Goal: Task Accomplishment & Management: Complete application form

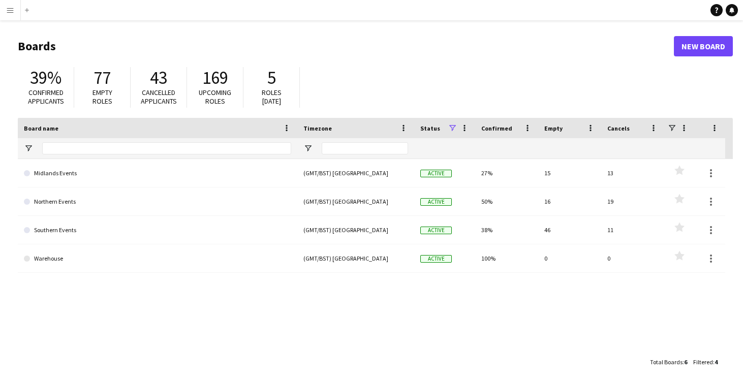
click at [3, 8] on button "Menu" at bounding box center [10, 10] width 20 height 20
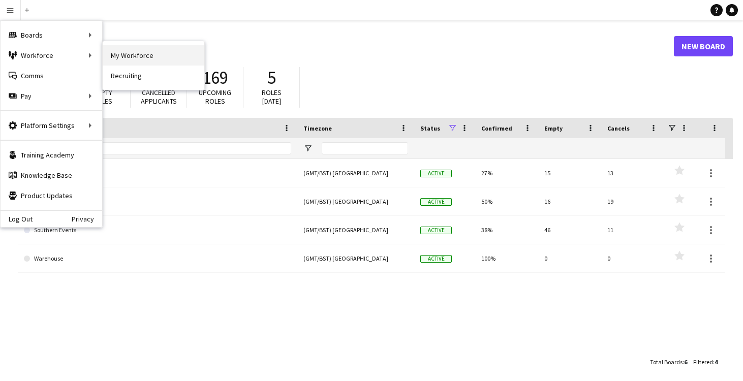
click at [120, 52] on link "My Workforce" at bounding box center [154, 55] width 102 height 20
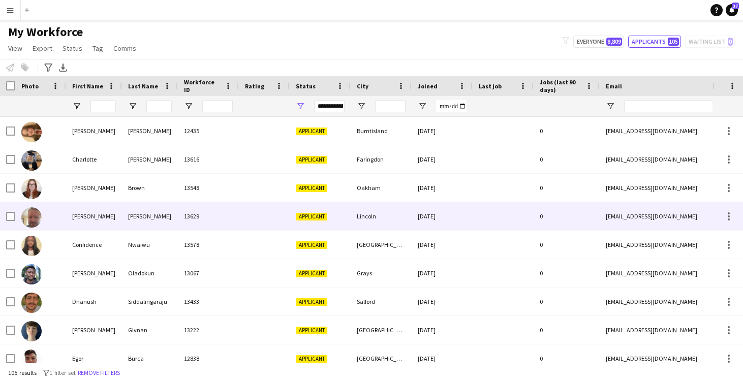
scroll to position [230, 0]
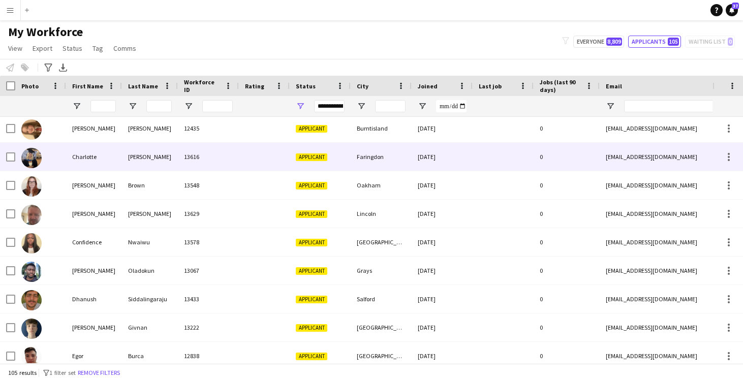
click at [350, 160] on div "Faringdon" at bounding box center [380, 157] width 61 height 28
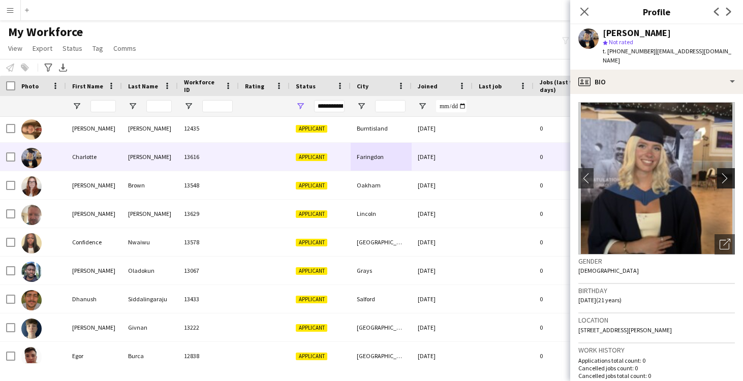
click at [727, 172] on button "chevron-right" at bounding box center [727, 178] width 20 height 20
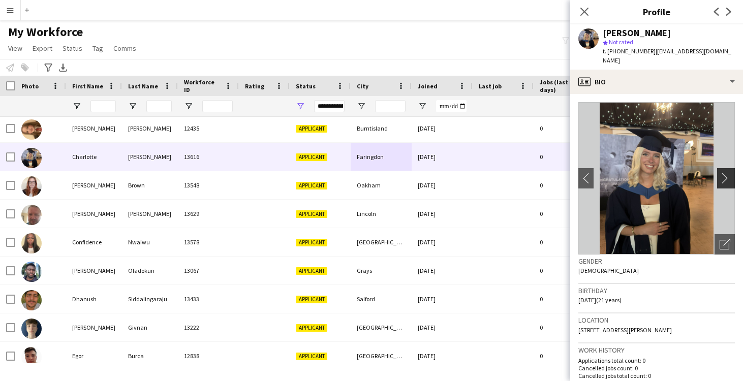
click at [725, 172] on button "chevron-right" at bounding box center [727, 178] width 20 height 20
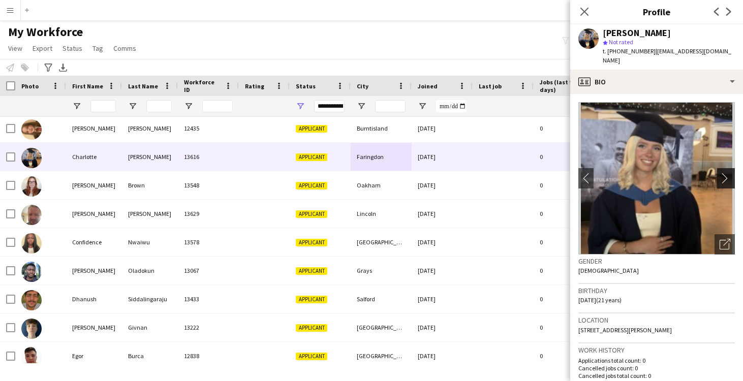
click at [726, 172] on button "chevron-right" at bounding box center [727, 178] width 20 height 20
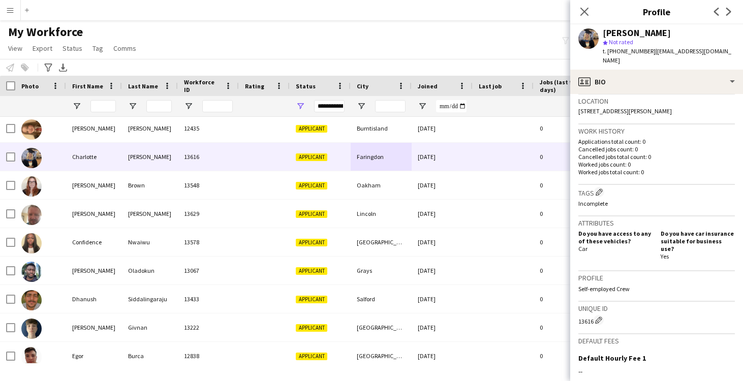
scroll to position [0, 0]
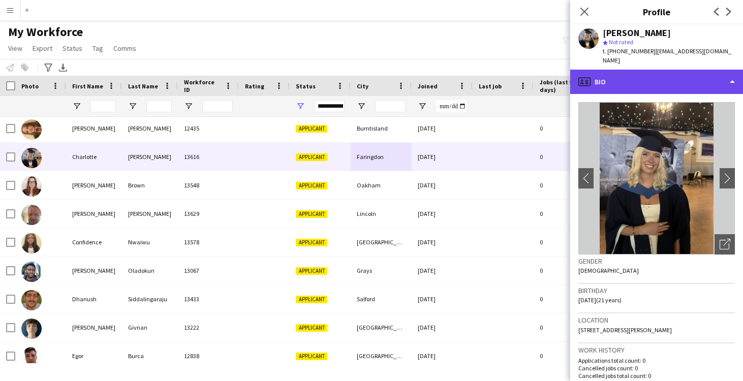
click at [608, 78] on div "profile Bio" at bounding box center [656, 82] width 173 height 24
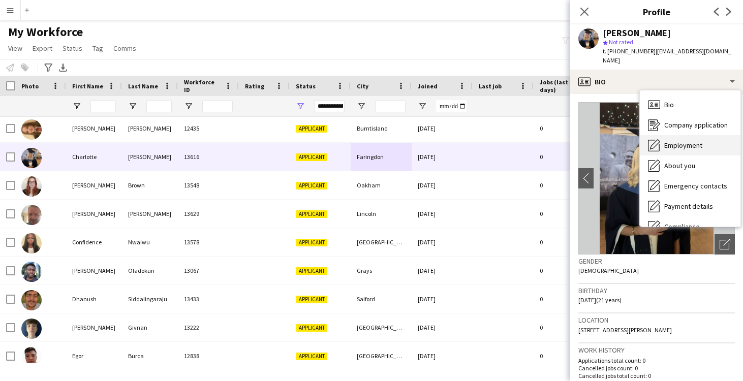
click at [671, 143] on span "Employment" at bounding box center [683, 145] width 38 height 9
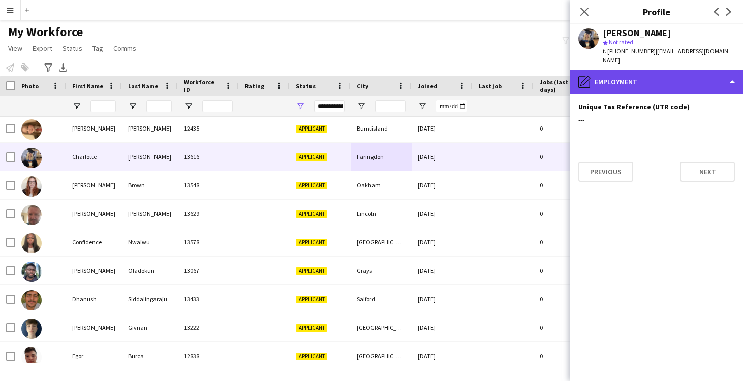
click at [612, 81] on div "pencil4 Employment" at bounding box center [656, 82] width 173 height 24
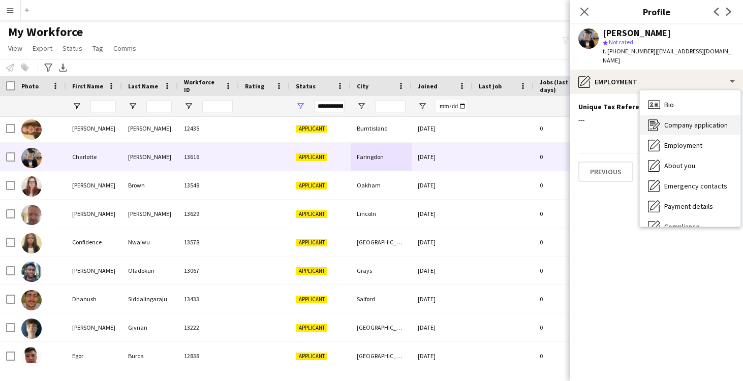
click at [671, 128] on span "Company application" at bounding box center [695, 124] width 63 height 9
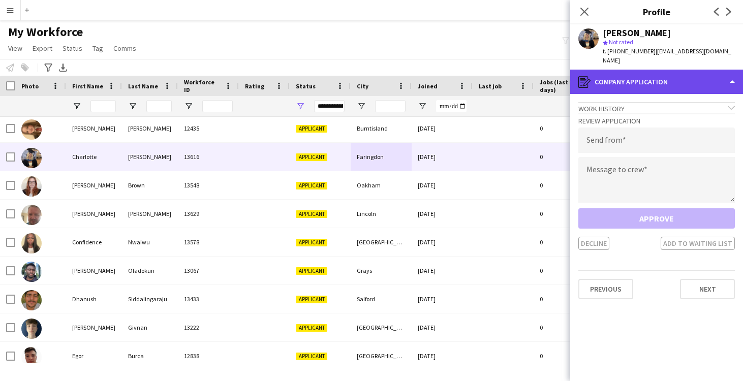
click at [626, 90] on div "register Company application" at bounding box center [656, 82] width 173 height 24
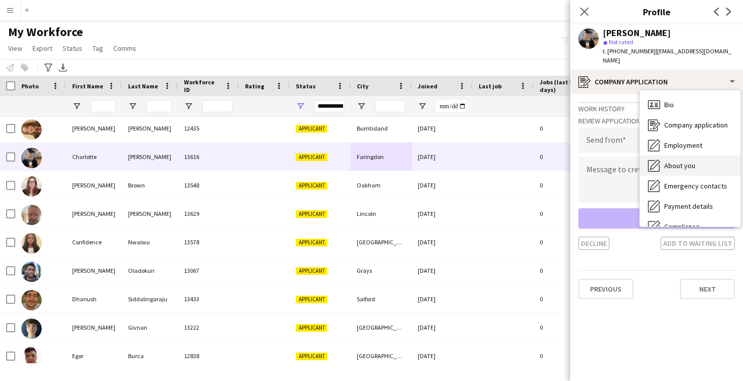
click at [658, 173] on div "About you About you" at bounding box center [689, 165] width 101 height 20
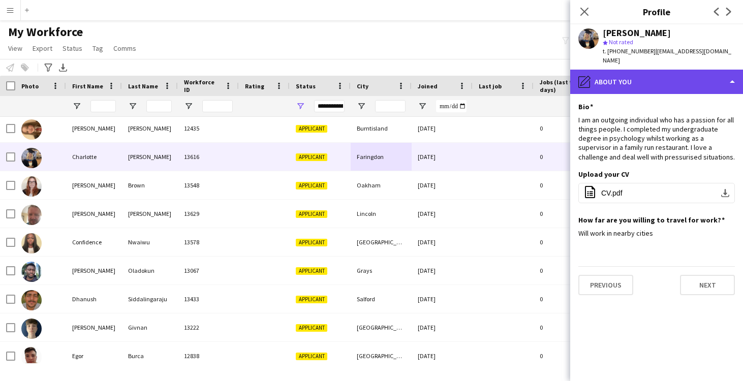
click at [636, 70] on div "pencil4 About you" at bounding box center [656, 82] width 173 height 24
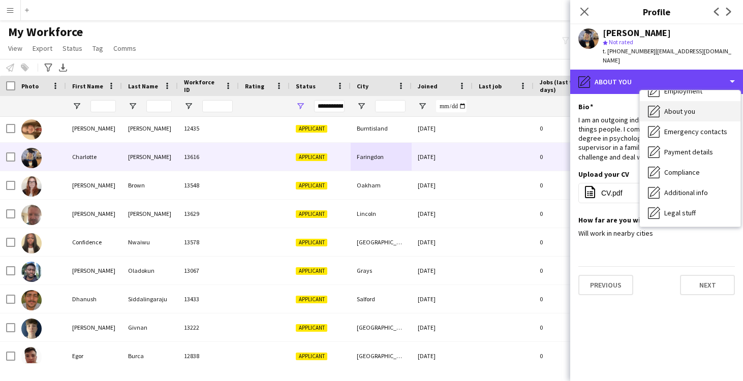
scroll to position [59, 0]
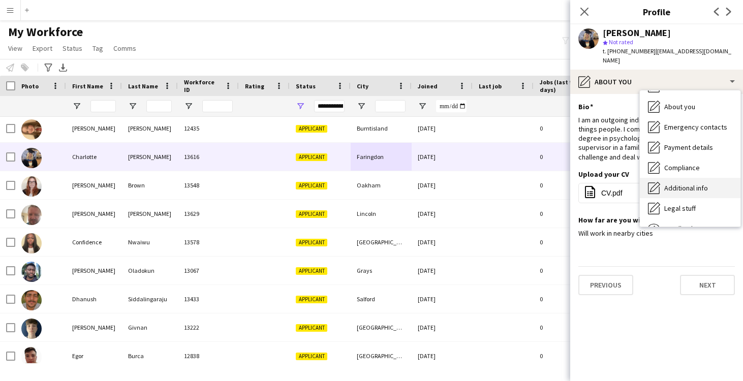
click at [661, 186] on div "Additional info Additional info" at bounding box center [689, 188] width 101 height 20
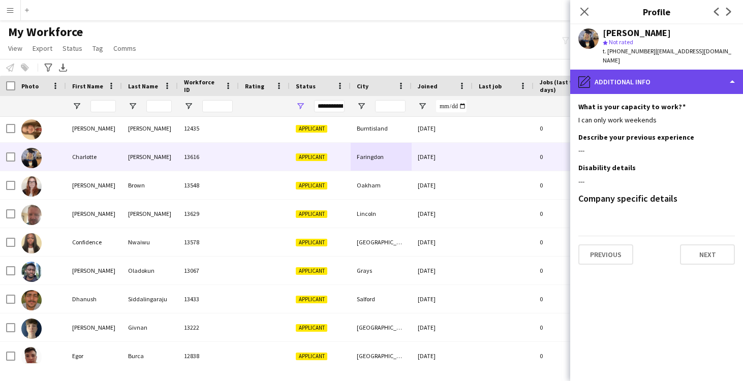
click at [635, 76] on div "pencil4 Additional info" at bounding box center [656, 82] width 173 height 24
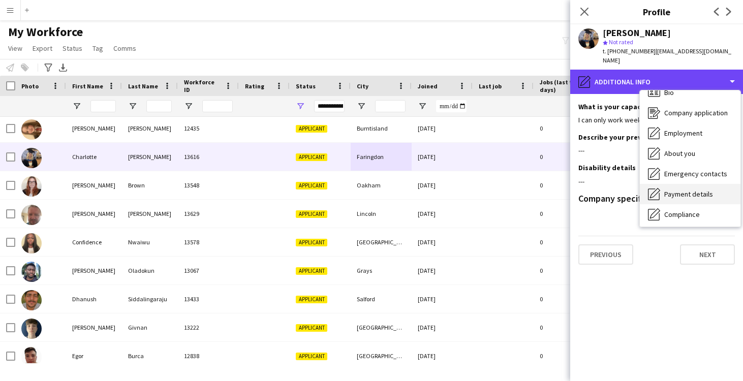
scroll to position [0, 0]
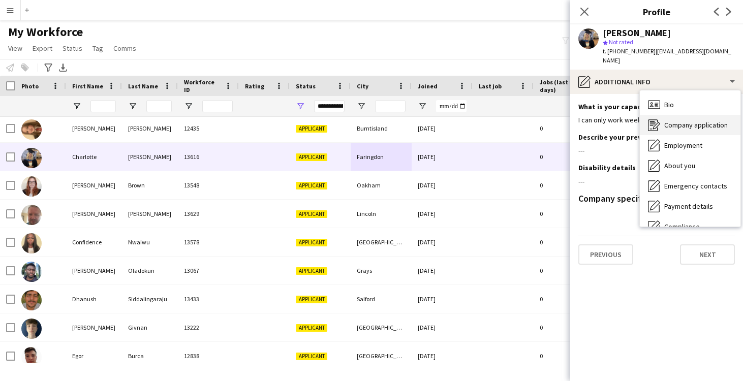
click at [694, 124] on span "Company application" at bounding box center [695, 124] width 63 height 9
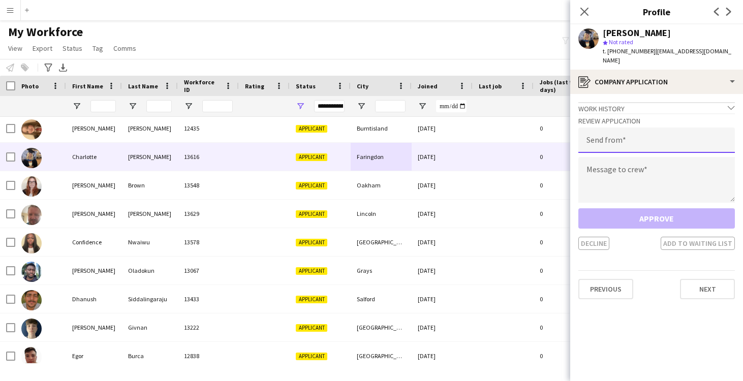
click at [632, 139] on input "email" at bounding box center [656, 139] width 156 height 25
type input "**********"
click at [640, 179] on textarea at bounding box center [656, 180] width 156 height 46
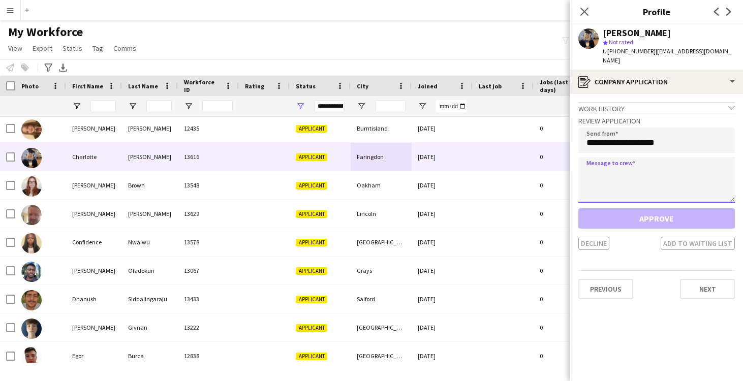
paste textarea "**********"
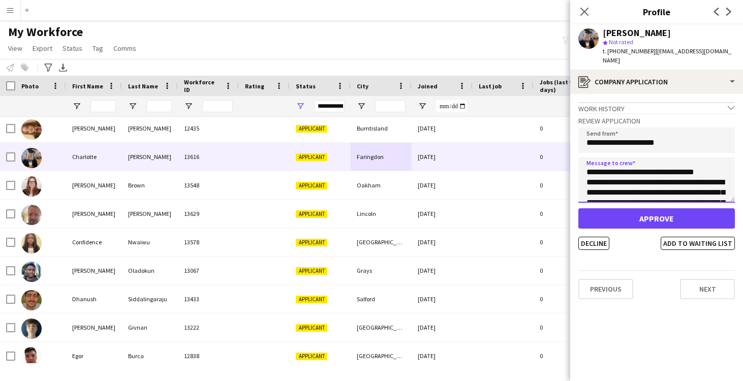
type textarea "**********"
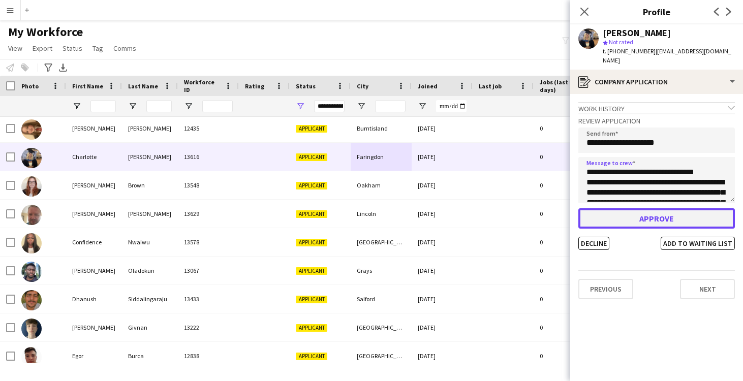
click at [660, 215] on button "Approve" at bounding box center [656, 218] width 156 height 20
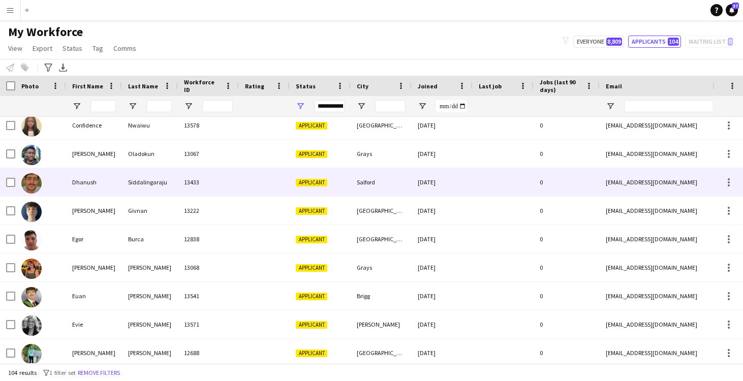
scroll to position [341, 0]
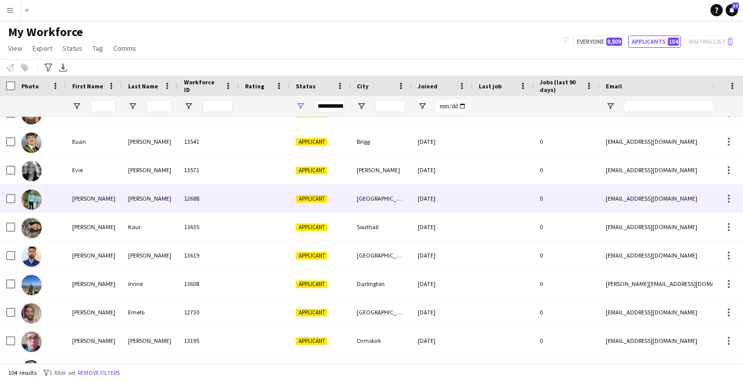
click at [236, 196] on div "12688" at bounding box center [208, 198] width 61 height 28
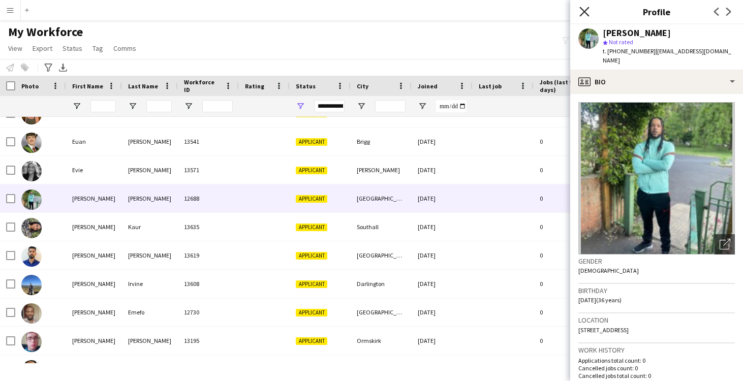
click at [581, 12] on icon "Close pop-in" at bounding box center [584, 12] width 10 height 10
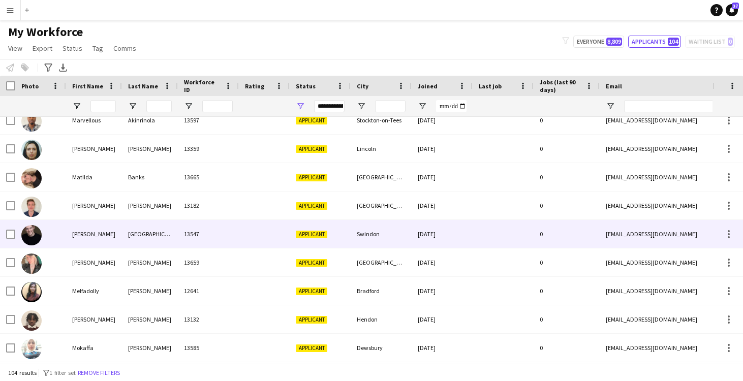
click at [248, 234] on div at bounding box center [264, 234] width 51 height 28
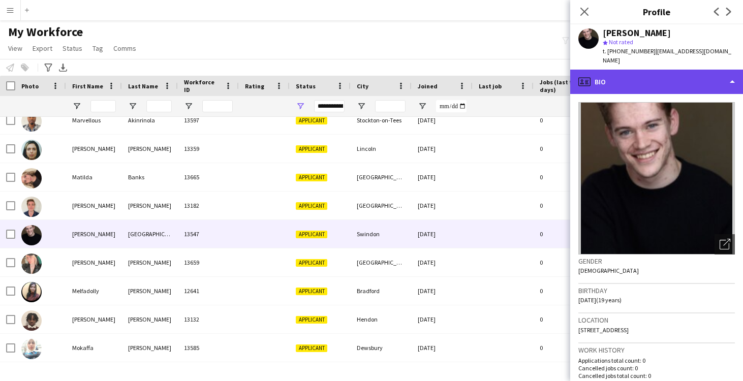
click at [630, 70] on div "profile Bio" at bounding box center [656, 82] width 173 height 24
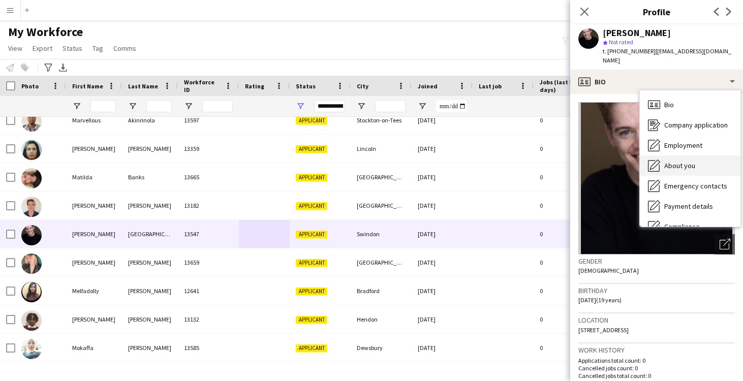
click at [672, 155] on div "About you About you" at bounding box center [689, 165] width 101 height 20
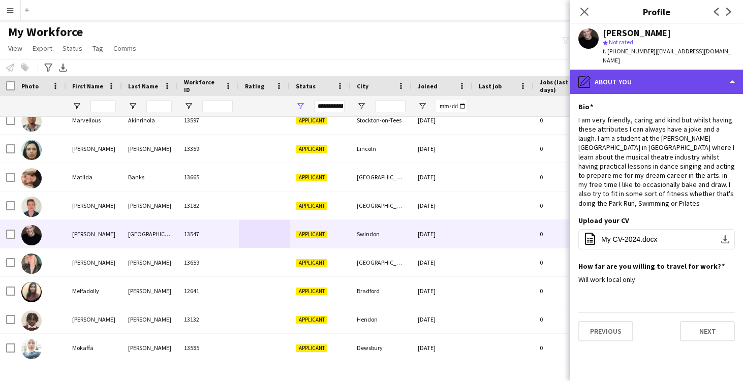
click at [630, 80] on div "pencil4 About you" at bounding box center [656, 82] width 173 height 24
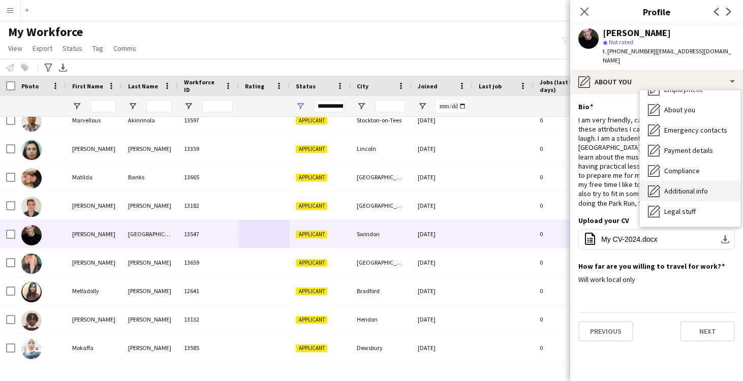
click at [697, 186] on span "Additional info" at bounding box center [686, 190] width 44 height 9
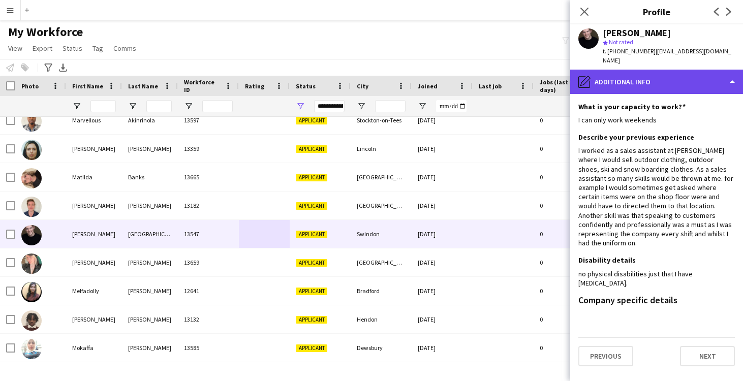
click at [645, 73] on div "pencil4 Additional info" at bounding box center [656, 82] width 173 height 24
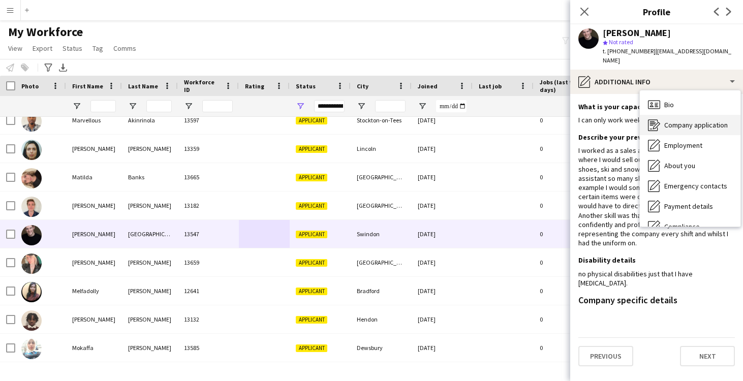
click at [682, 120] on span "Company application" at bounding box center [695, 124] width 63 height 9
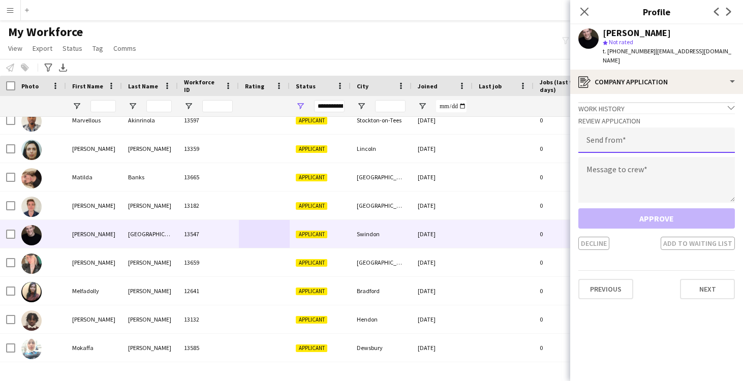
click at [617, 127] on input "email" at bounding box center [656, 139] width 156 height 25
type input "**********"
click at [633, 161] on textarea at bounding box center [656, 180] width 156 height 46
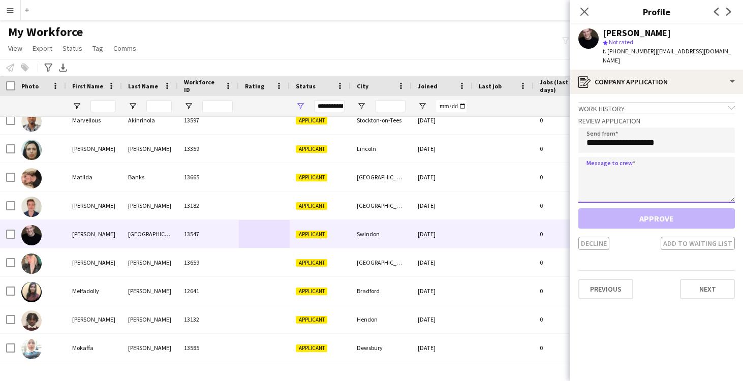
paste textarea "**********"
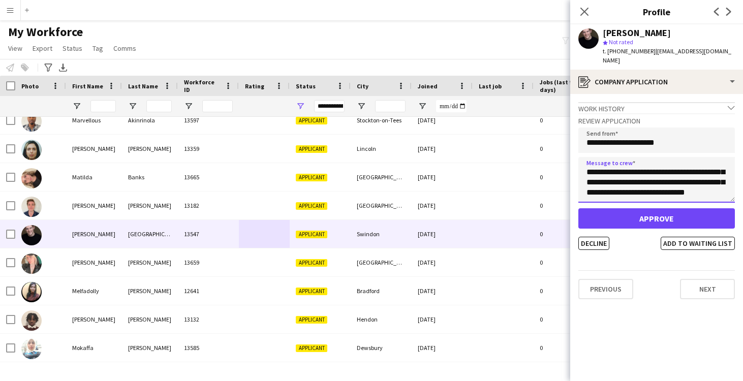
type textarea "**********"
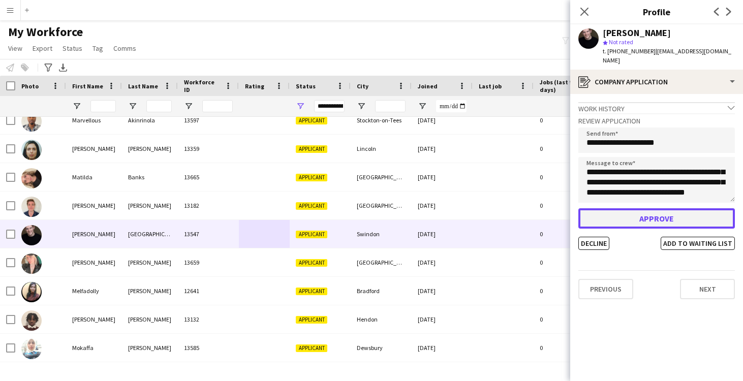
click at [654, 211] on button "Approve" at bounding box center [656, 218] width 156 height 20
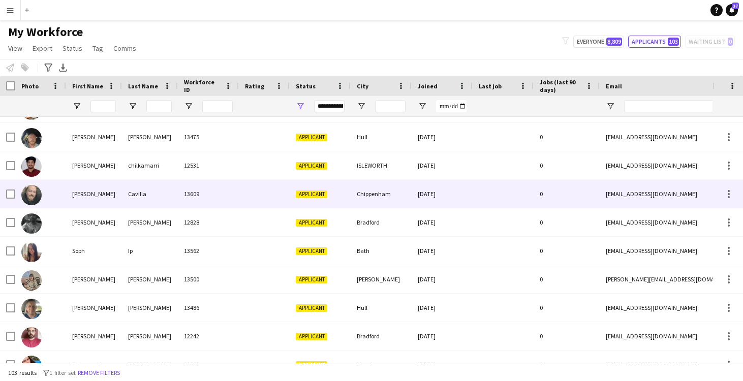
click at [390, 206] on div "Chippenham" at bounding box center [380, 194] width 61 height 28
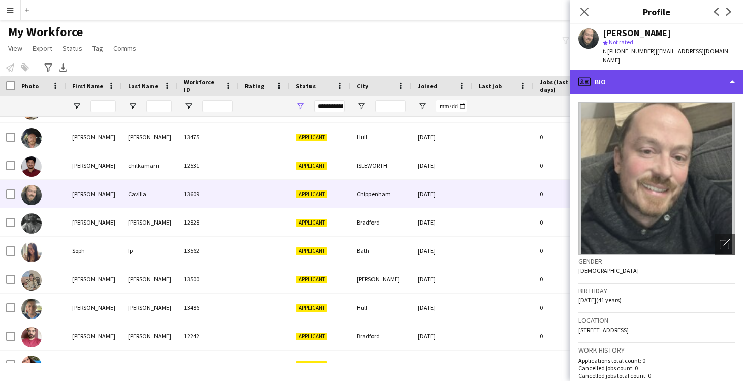
click at [605, 78] on div "profile Bio" at bounding box center [656, 82] width 173 height 24
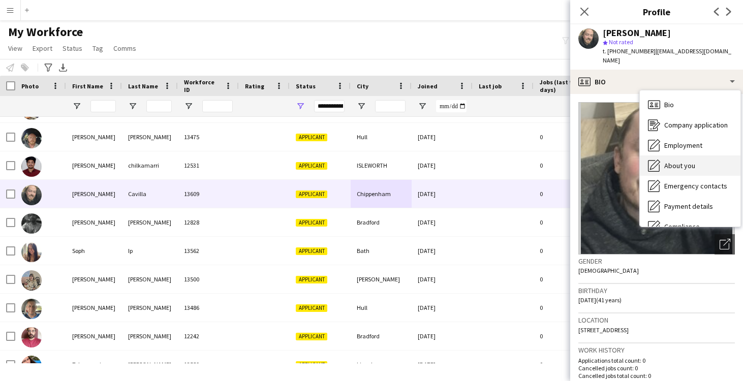
click at [658, 159] on icon "About you" at bounding box center [654, 165] width 12 height 12
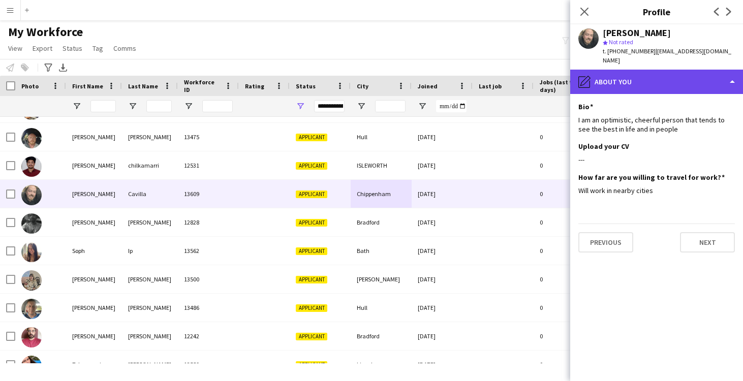
click at [659, 74] on div "pencil4 About you" at bounding box center [656, 82] width 173 height 24
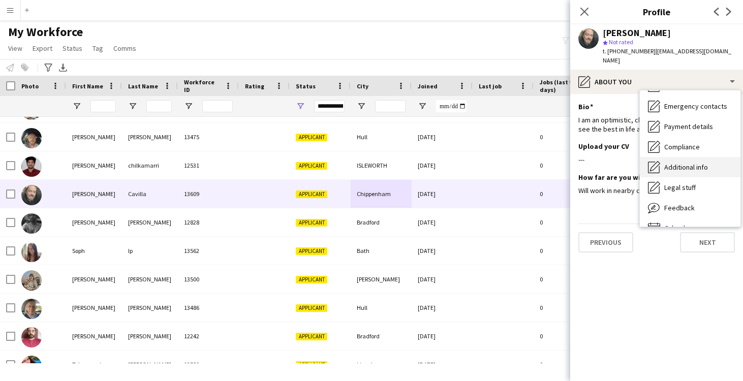
click at [675, 163] on span "Additional info" at bounding box center [686, 167] width 44 height 9
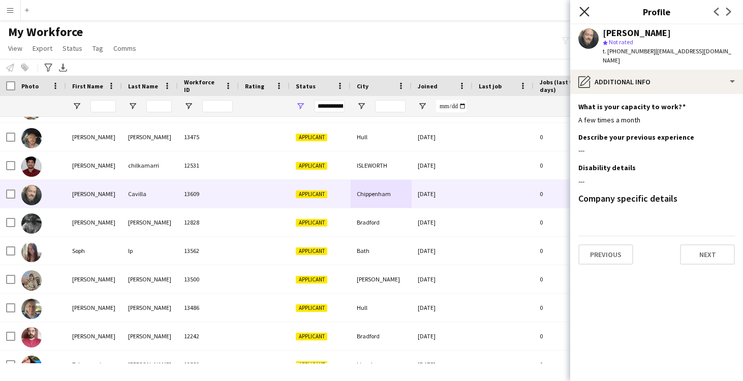
click at [586, 13] on icon at bounding box center [584, 12] width 10 height 10
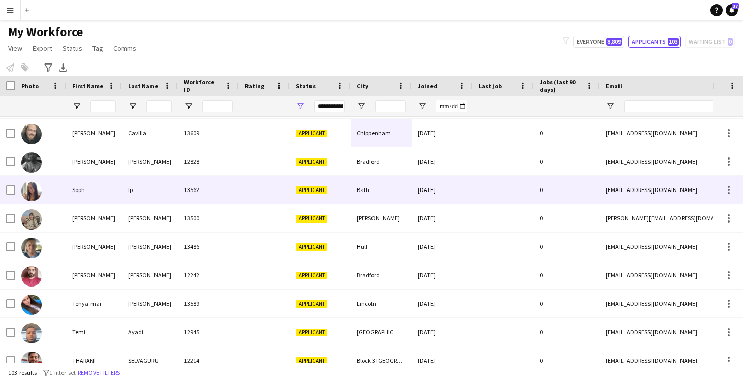
click at [396, 189] on div "Bath" at bounding box center [380, 190] width 61 height 28
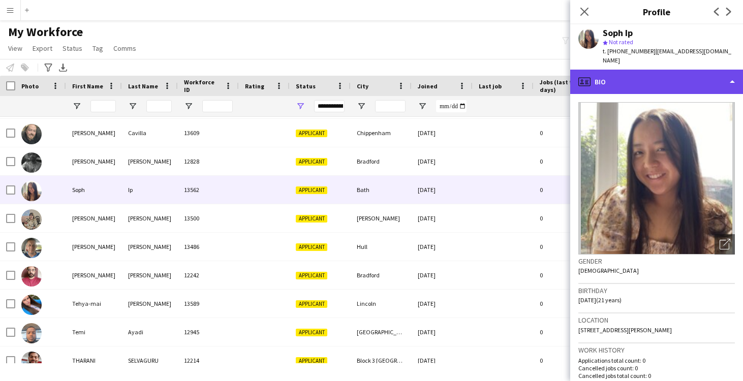
click at [613, 70] on div "profile Bio" at bounding box center [656, 82] width 173 height 24
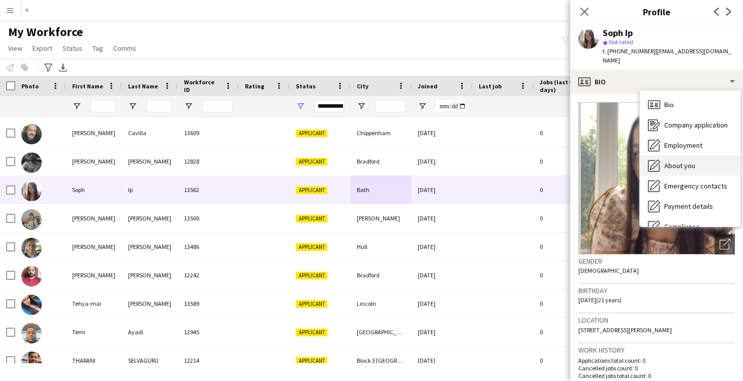
click at [675, 161] on span "About you" at bounding box center [679, 165] width 31 height 9
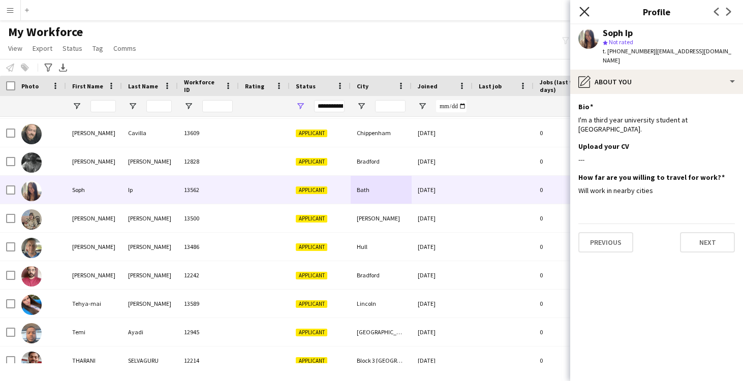
click at [586, 8] on icon "Close pop-in" at bounding box center [584, 12] width 10 height 10
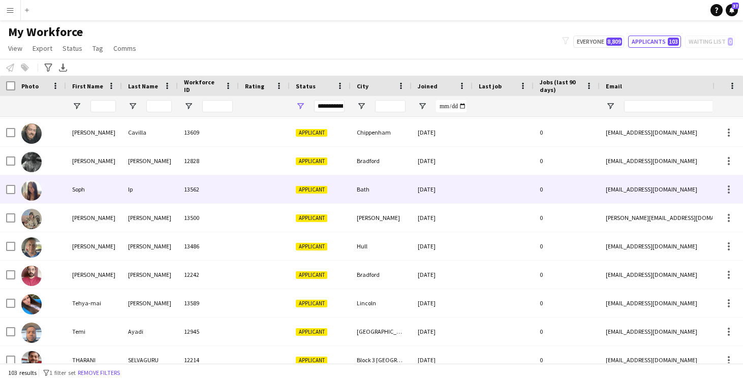
click at [407, 189] on div "Bath" at bounding box center [380, 189] width 61 height 28
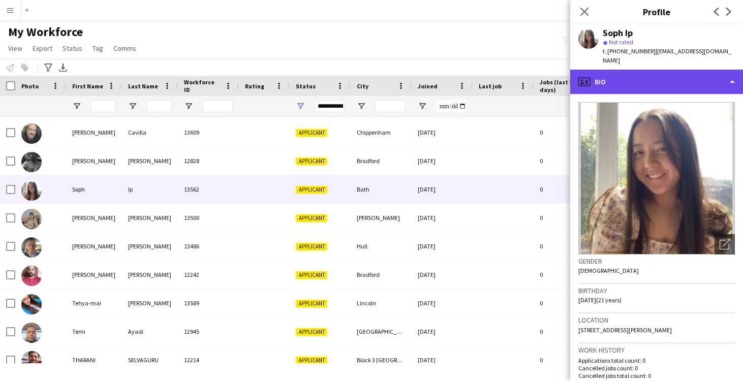
click at [644, 73] on div "profile Bio" at bounding box center [656, 82] width 173 height 24
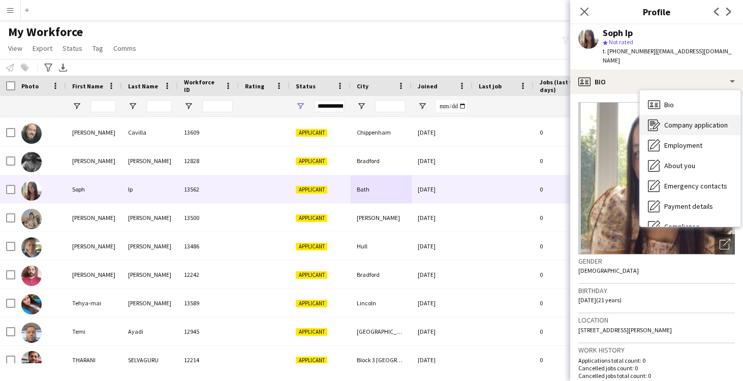
click at [672, 120] on span "Company application" at bounding box center [695, 124] width 63 height 9
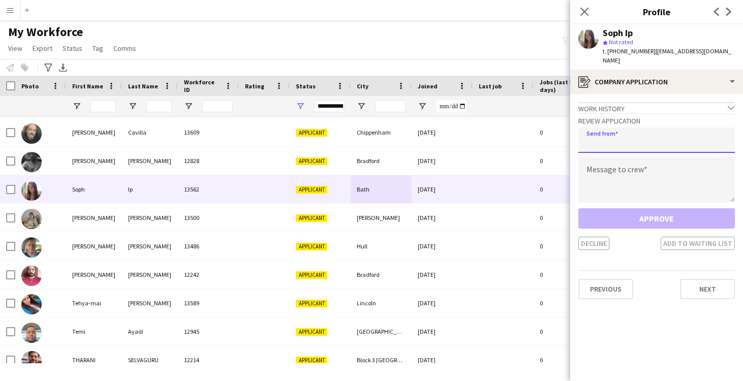
click at [617, 127] on input "email" at bounding box center [656, 139] width 156 height 25
type input "**********"
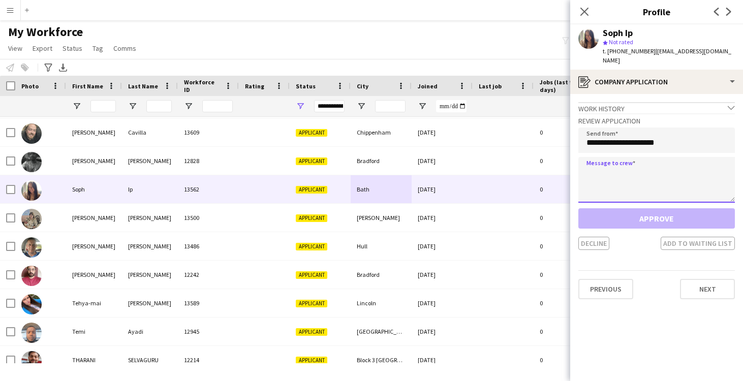
click at [645, 163] on textarea at bounding box center [656, 180] width 156 height 46
paste textarea "**********"
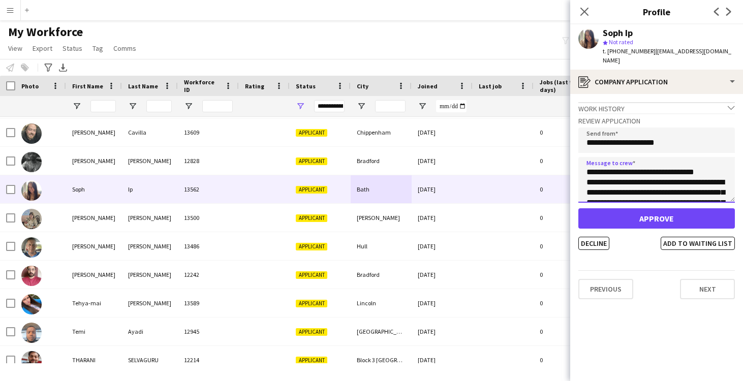
type textarea "**********"
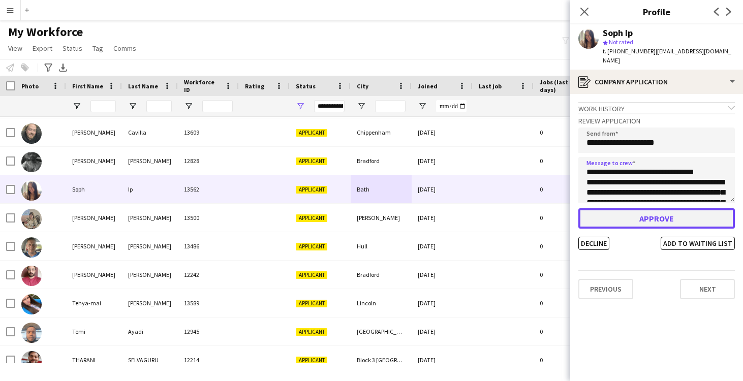
click at [647, 212] on button "Approve" at bounding box center [656, 218] width 156 height 20
